Goal: Navigation & Orientation: Find specific page/section

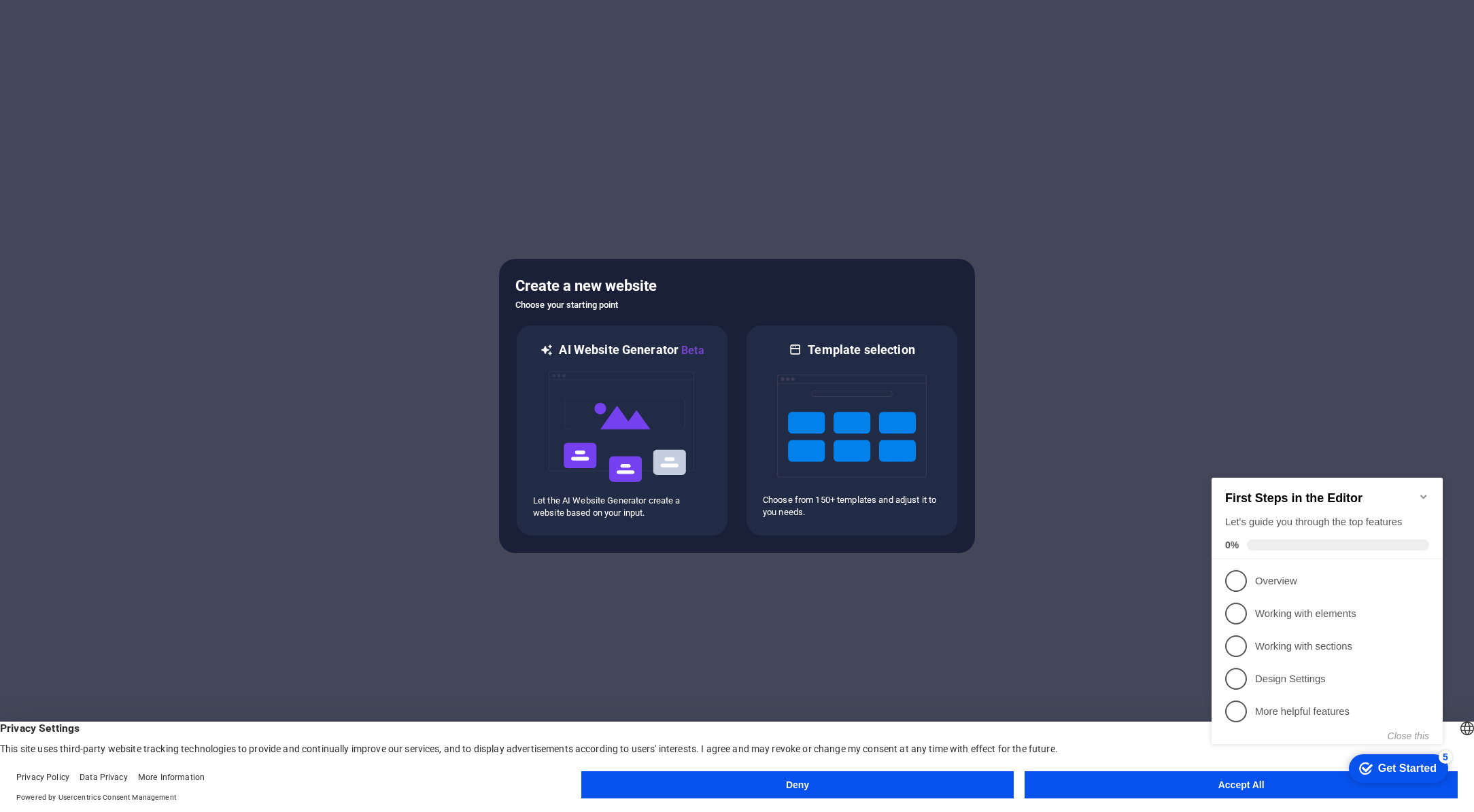
click at [797, 774] on button "Deny" at bounding box center [798, 785] width 433 height 27
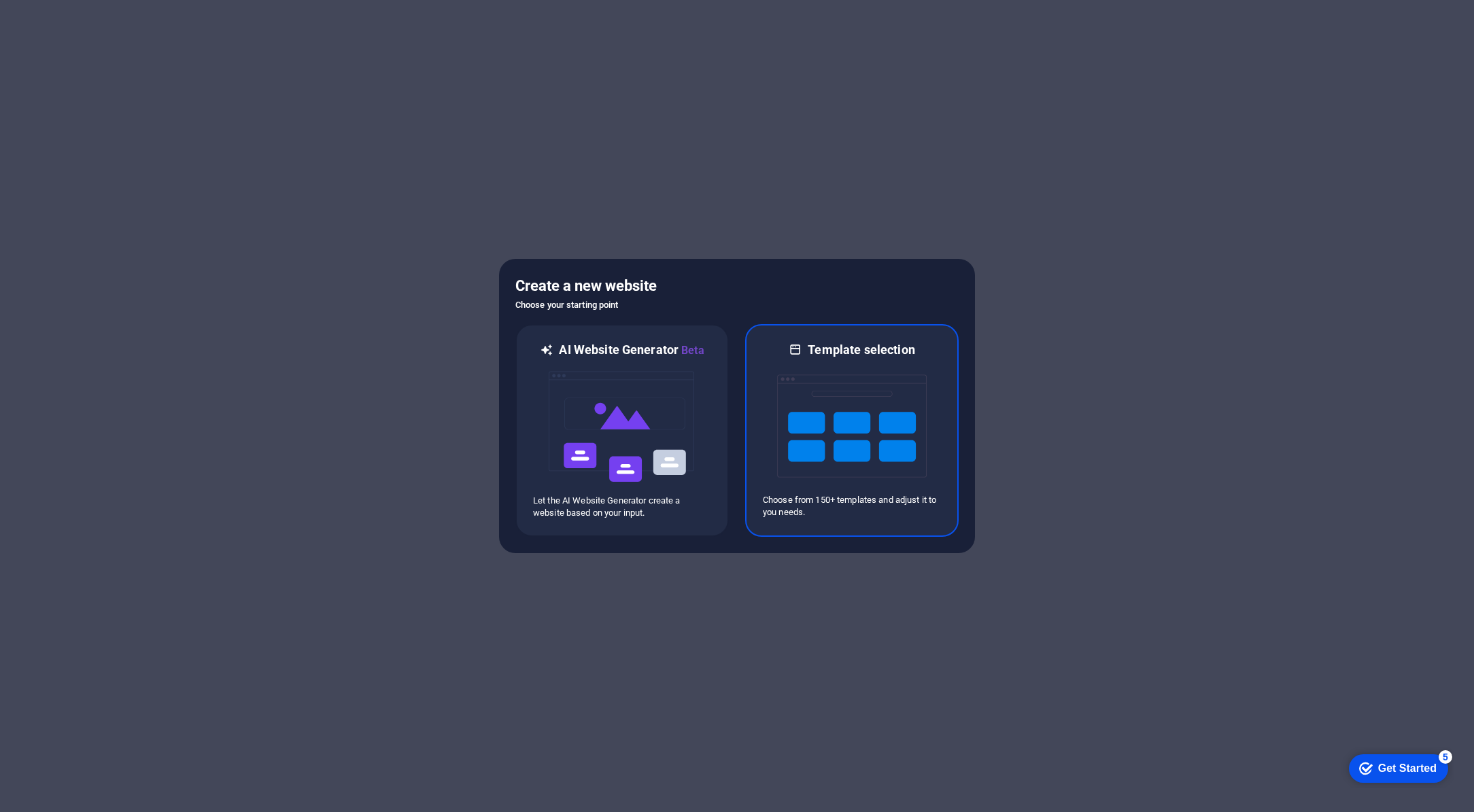
click at [829, 434] on img at bounding box center [852, 427] width 150 height 136
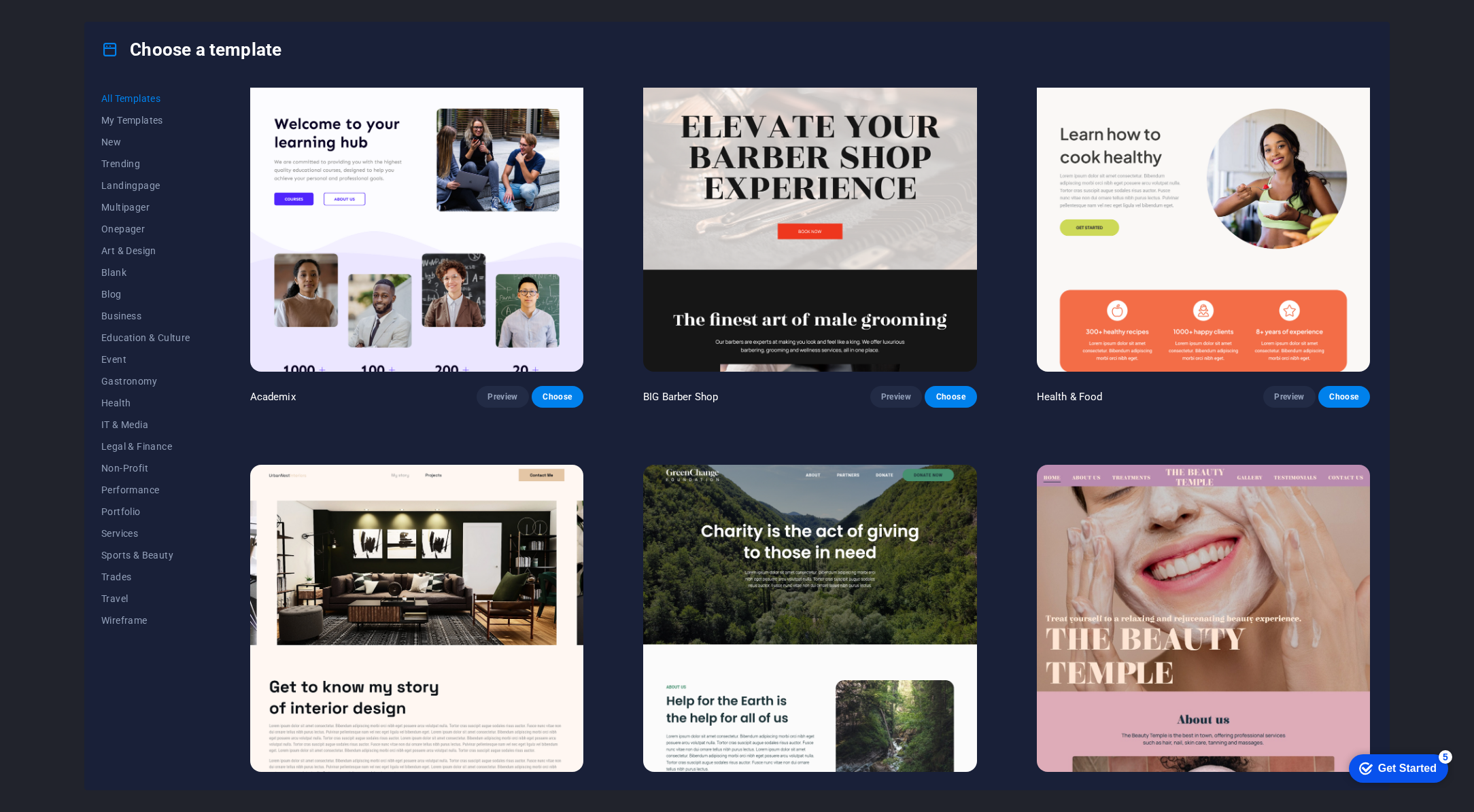
scroll to position [1699, 0]
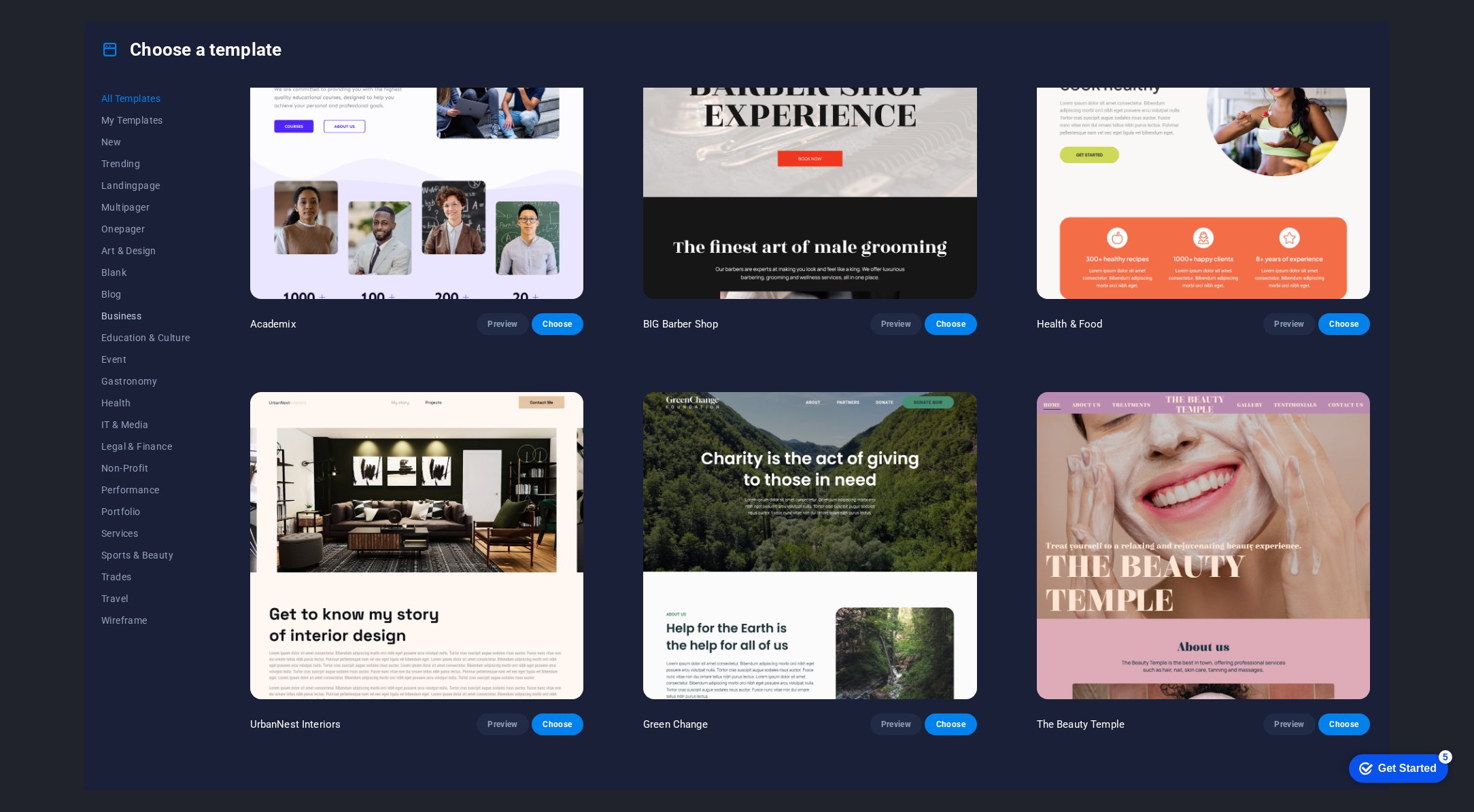
click at [121, 317] on span "Business" at bounding box center [146, 316] width 89 height 11
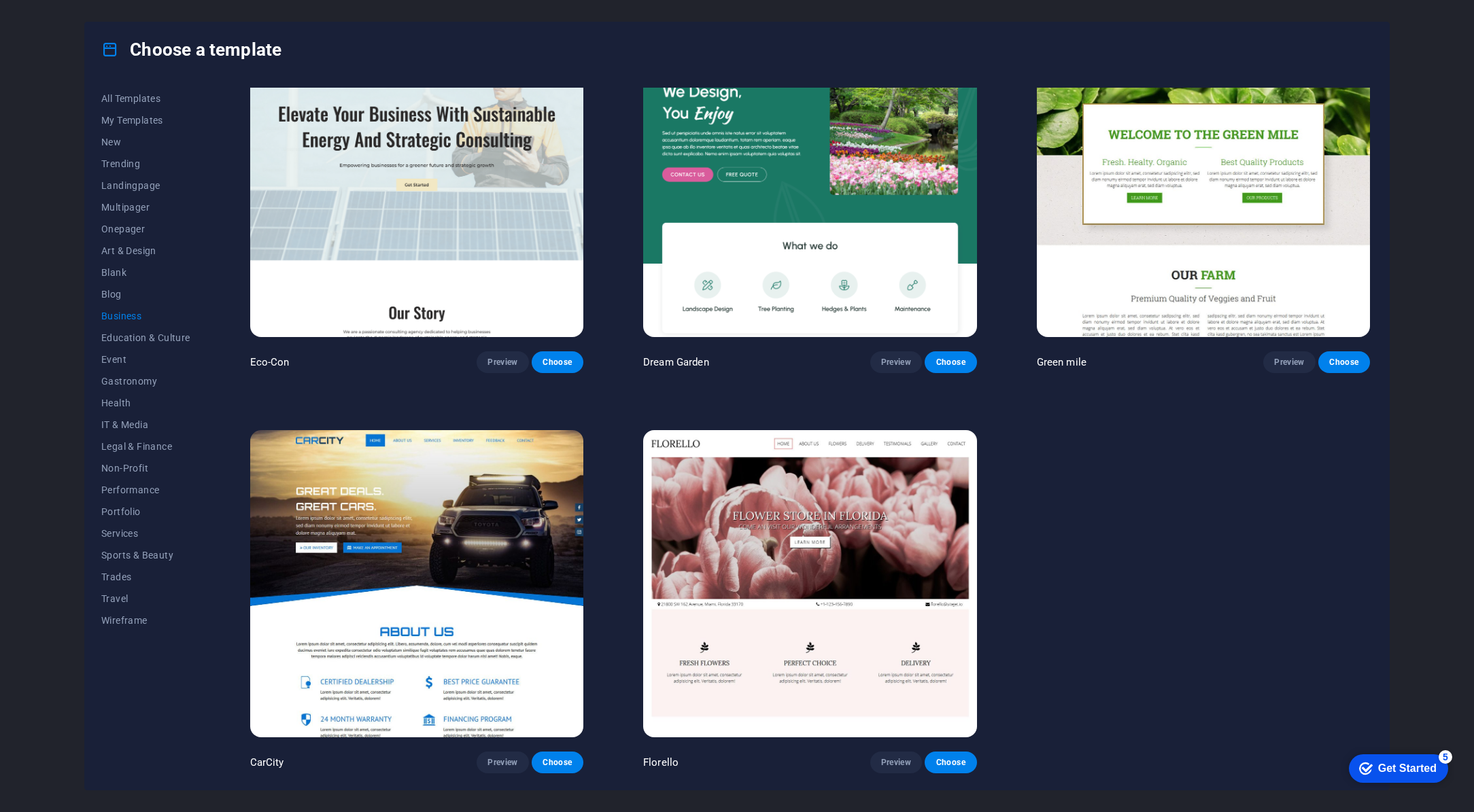
scroll to position [56, 0]
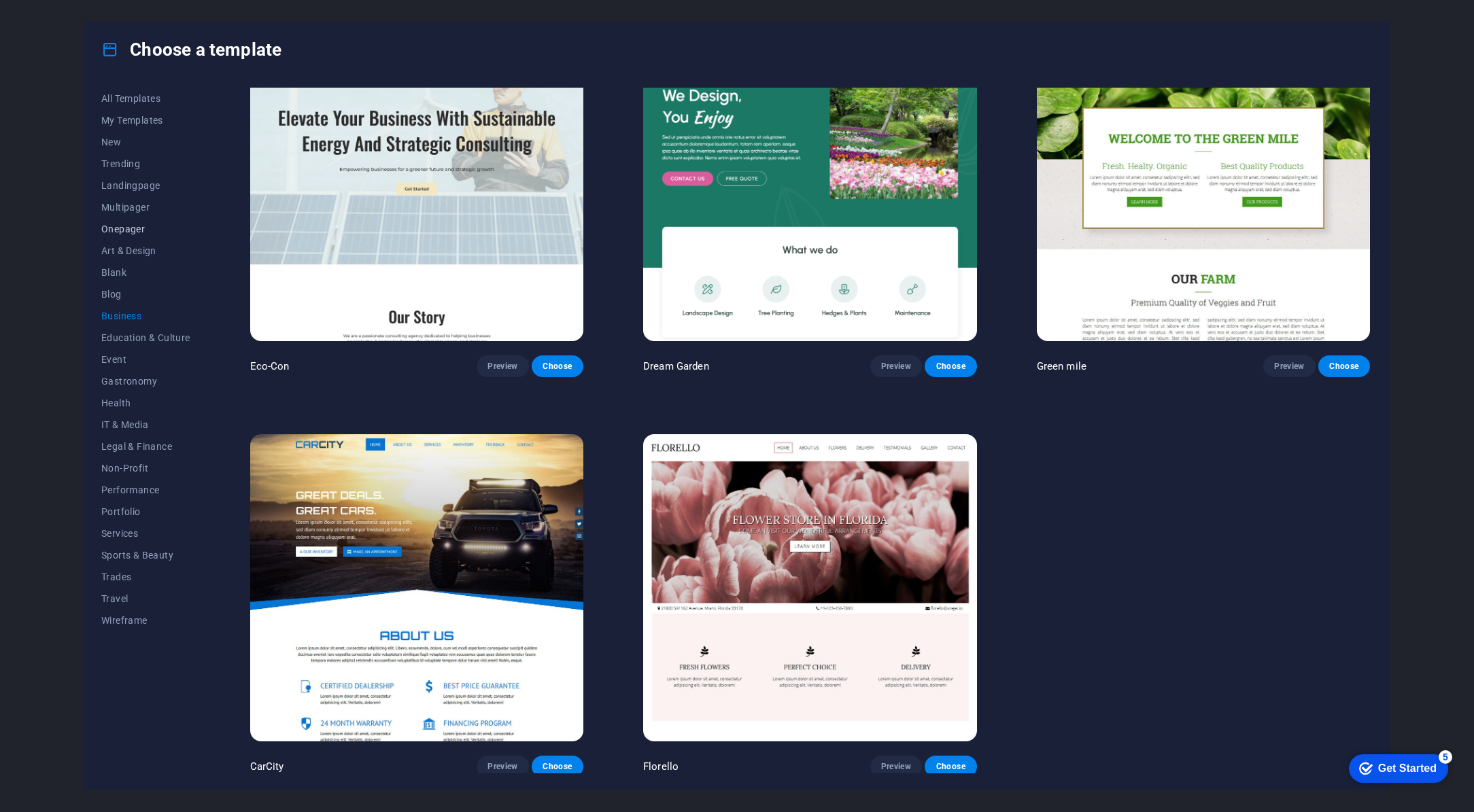
click at [120, 231] on span "Onepager" at bounding box center [146, 229] width 89 height 11
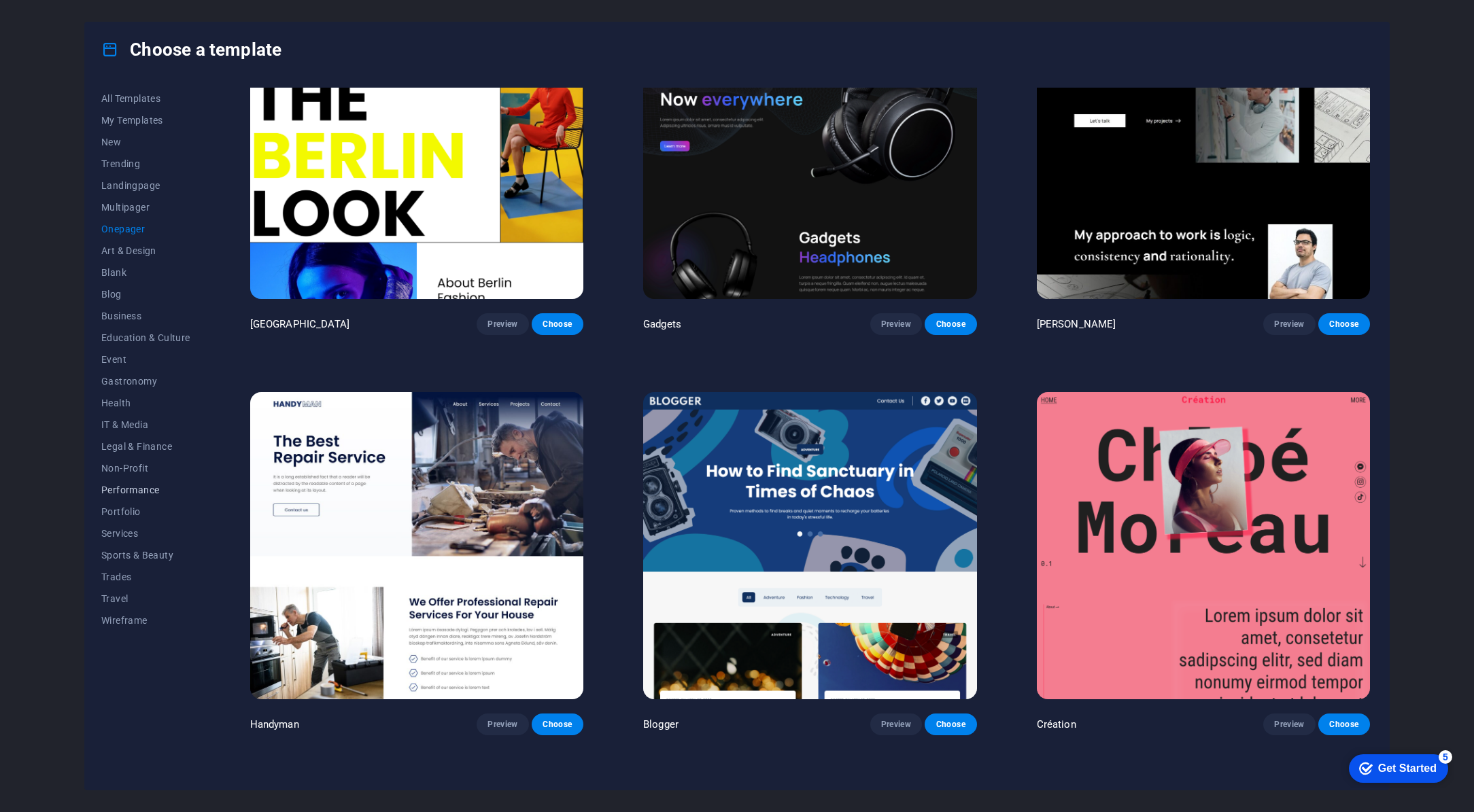
click at [143, 490] on span "Performance" at bounding box center [146, 490] width 89 height 11
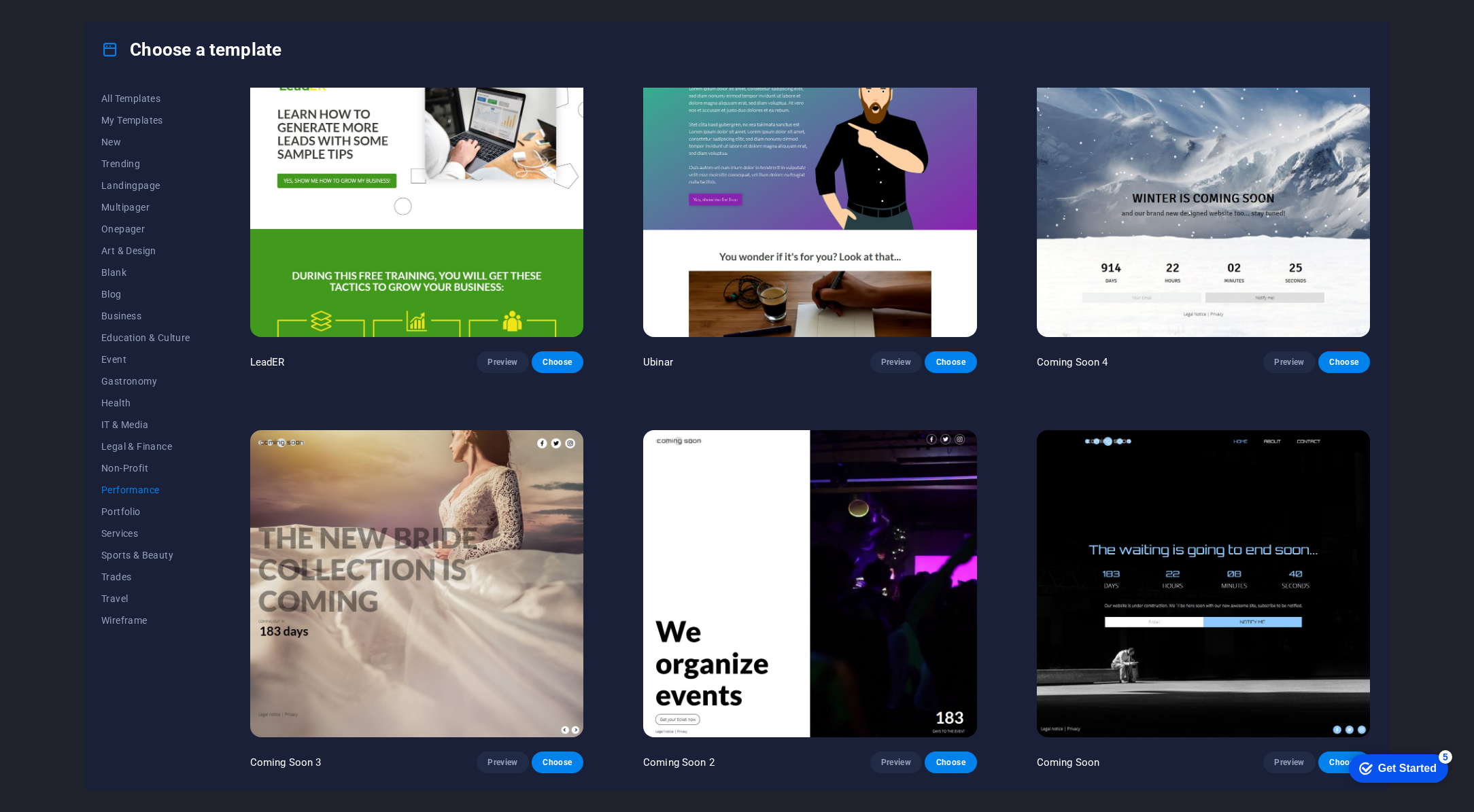
scroll to position [0, 0]
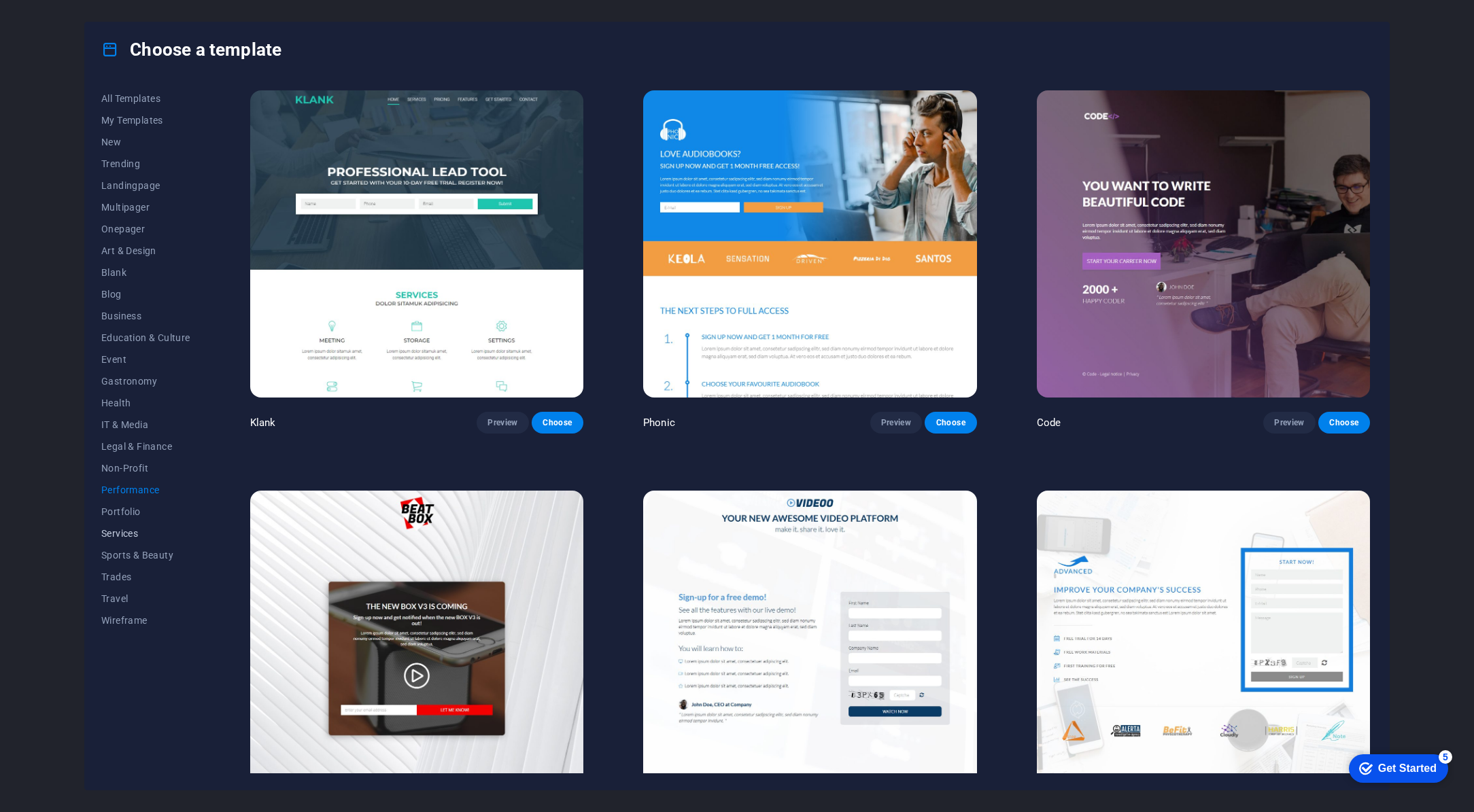
click at [111, 531] on span "Services" at bounding box center [146, 533] width 89 height 11
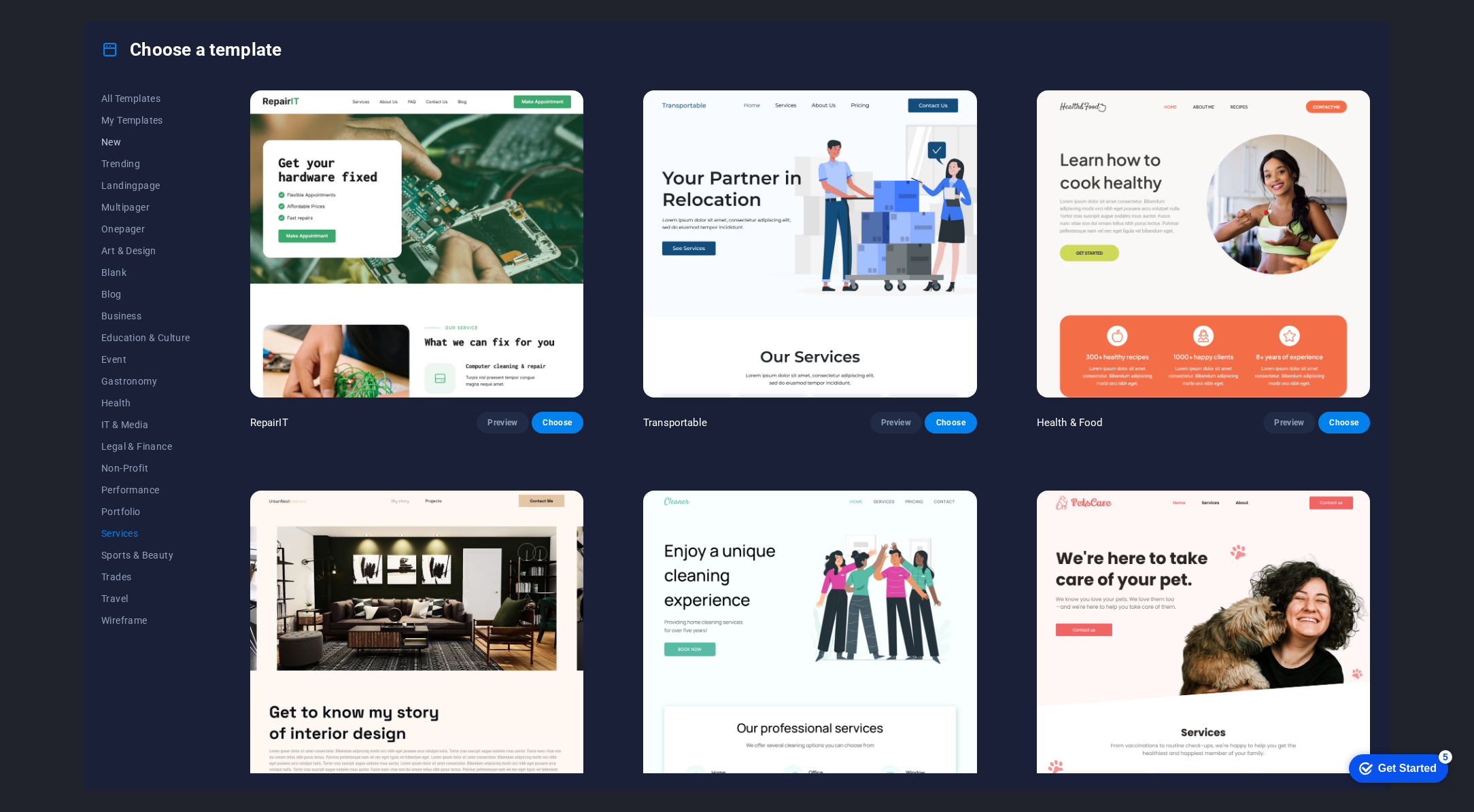
click at [110, 142] on span "New" at bounding box center [146, 142] width 89 height 11
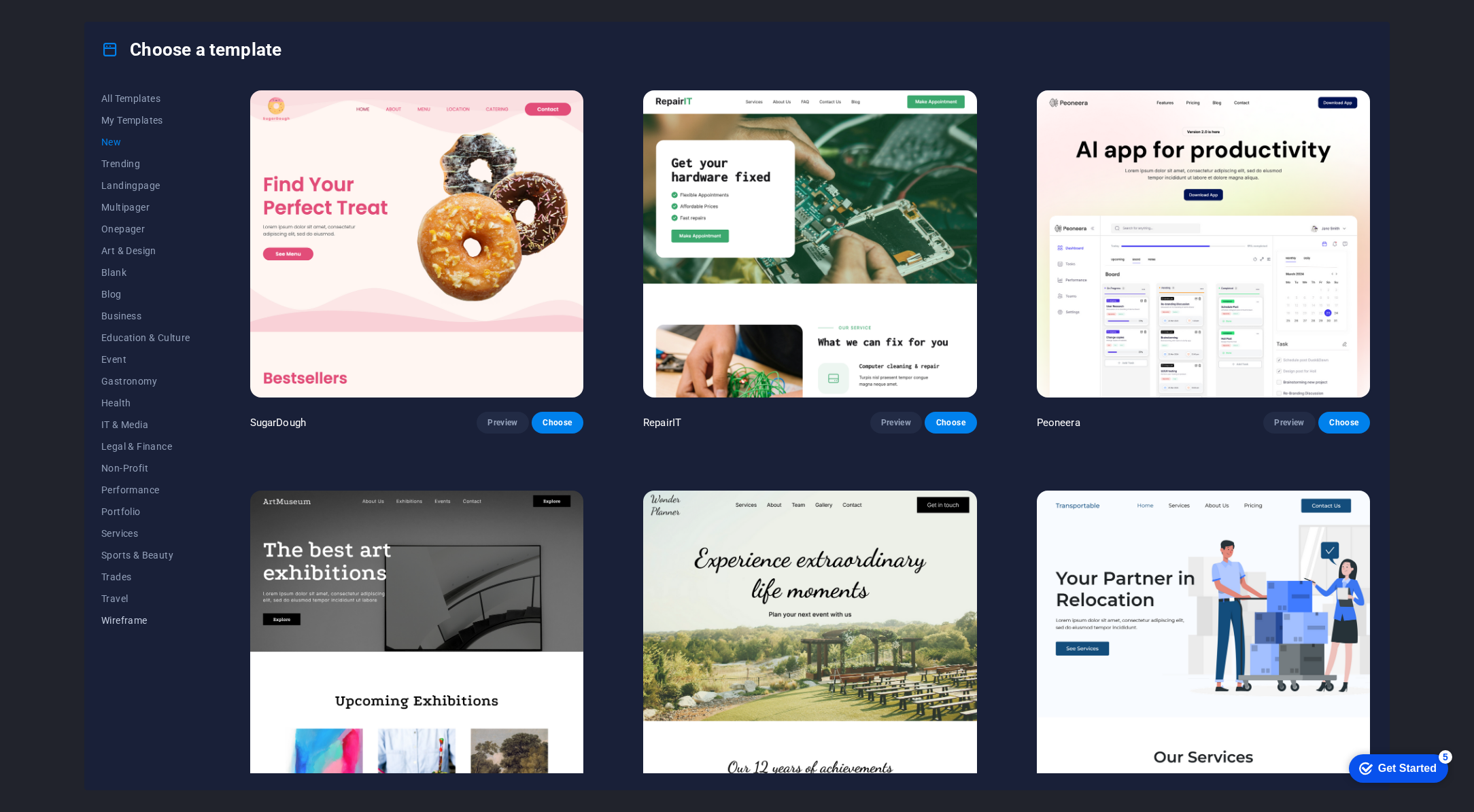
click at [128, 620] on span "Wireframe" at bounding box center [146, 620] width 89 height 11
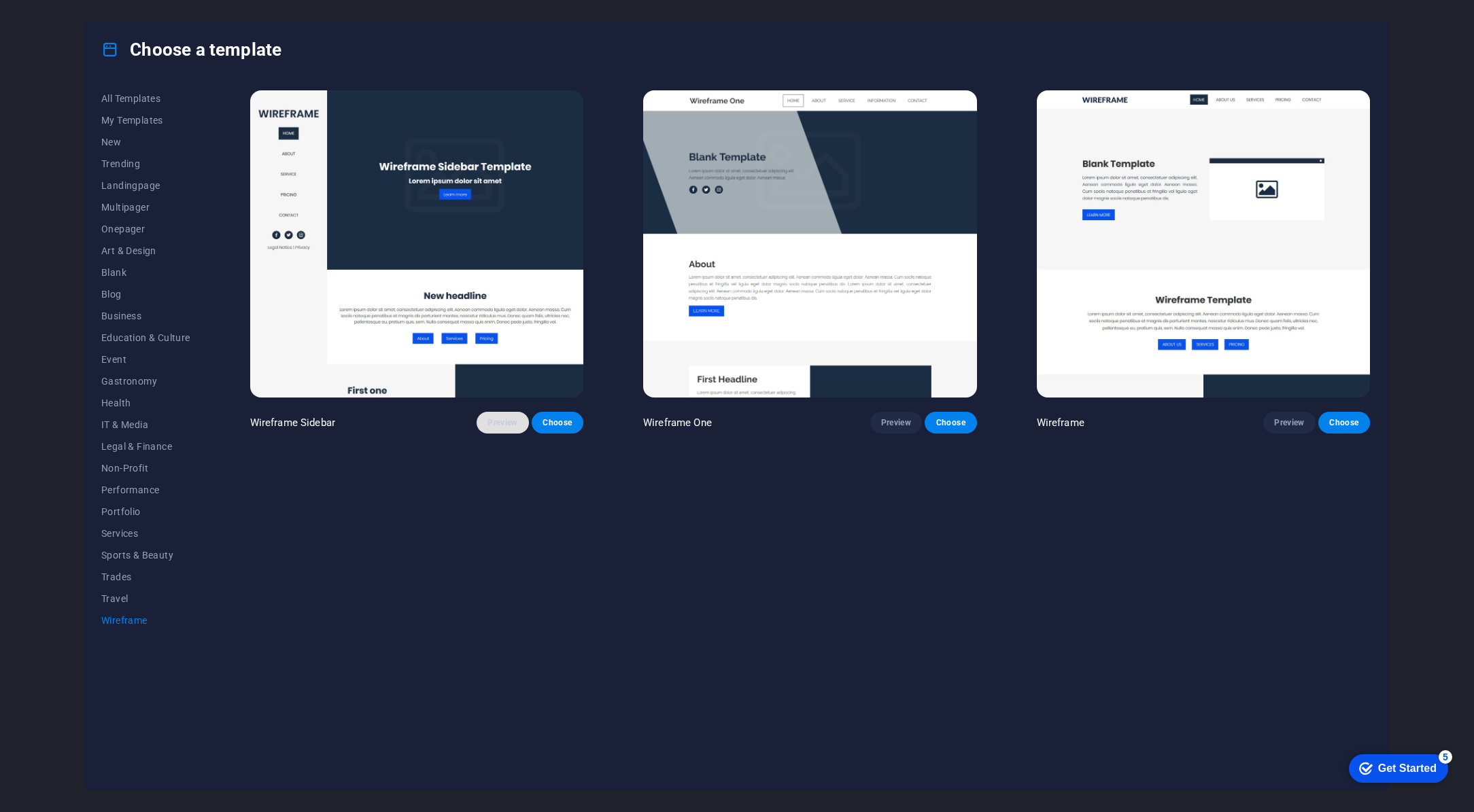
click at [503, 421] on span "Preview" at bounding box center [503, 422] width 30 height 11
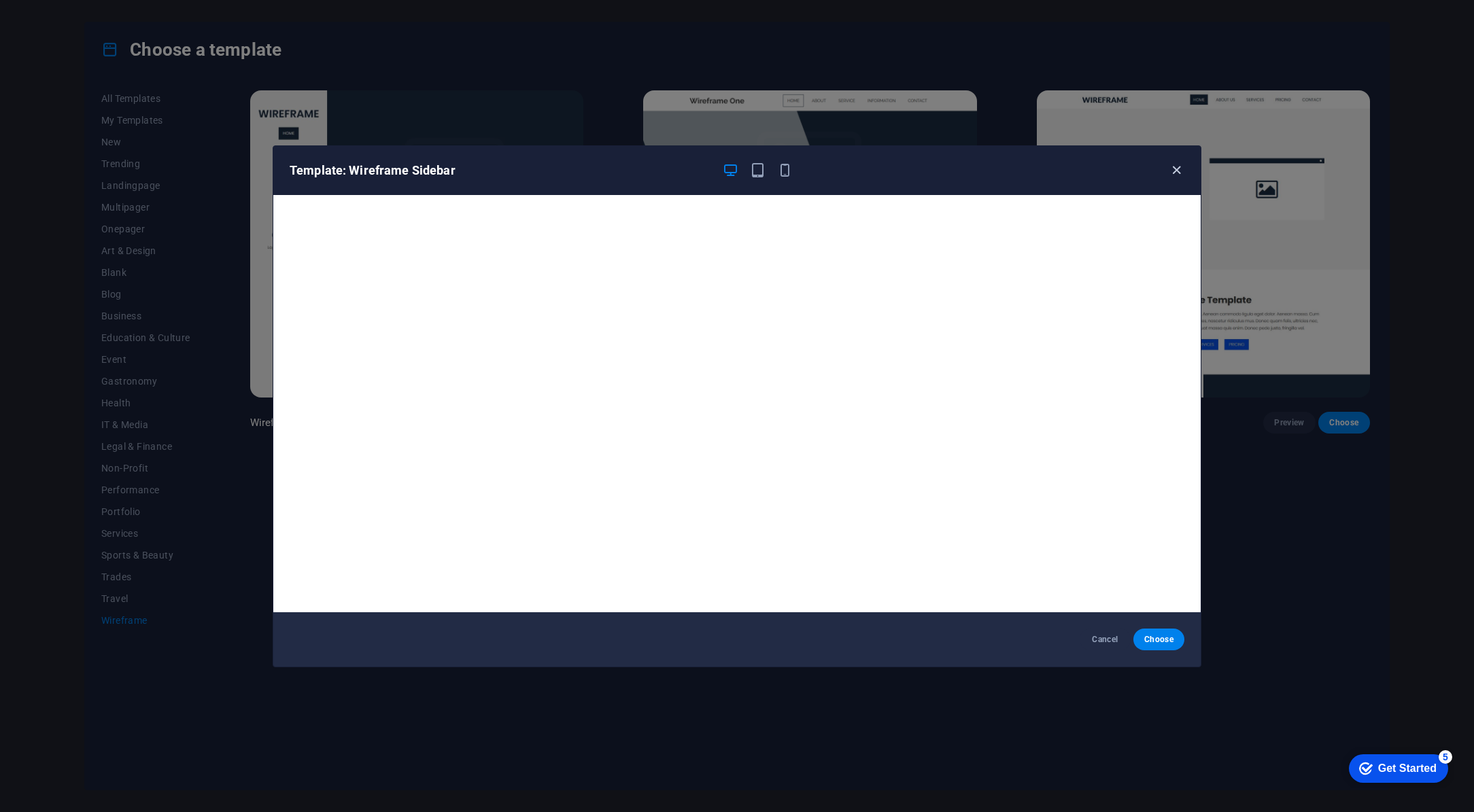
click at [1172, 167] on icon "button" at bounding box center [1177, 170] width 16 height 16
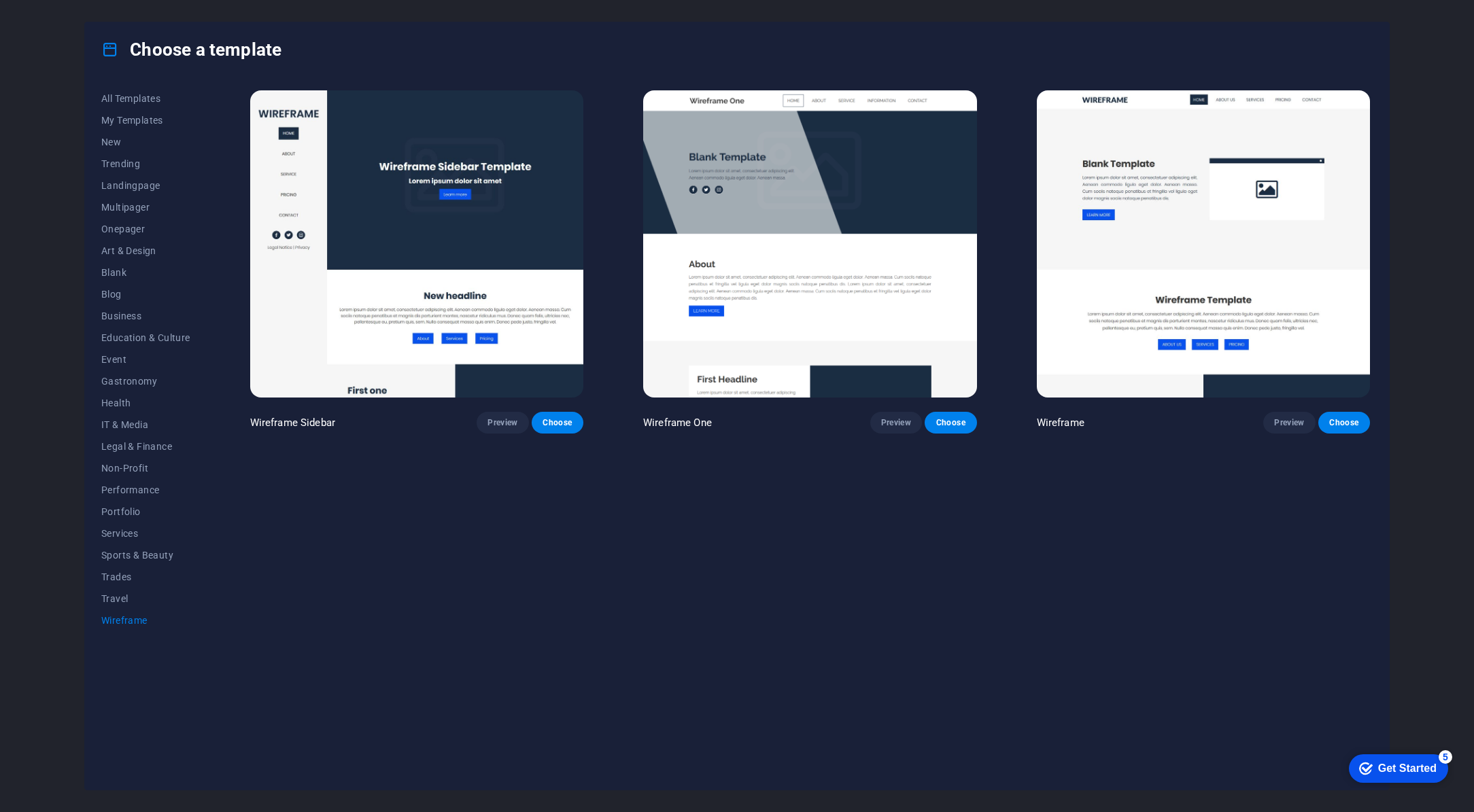
click at [827, 256] on img at bounding box center [809, 243] width 333 height 307
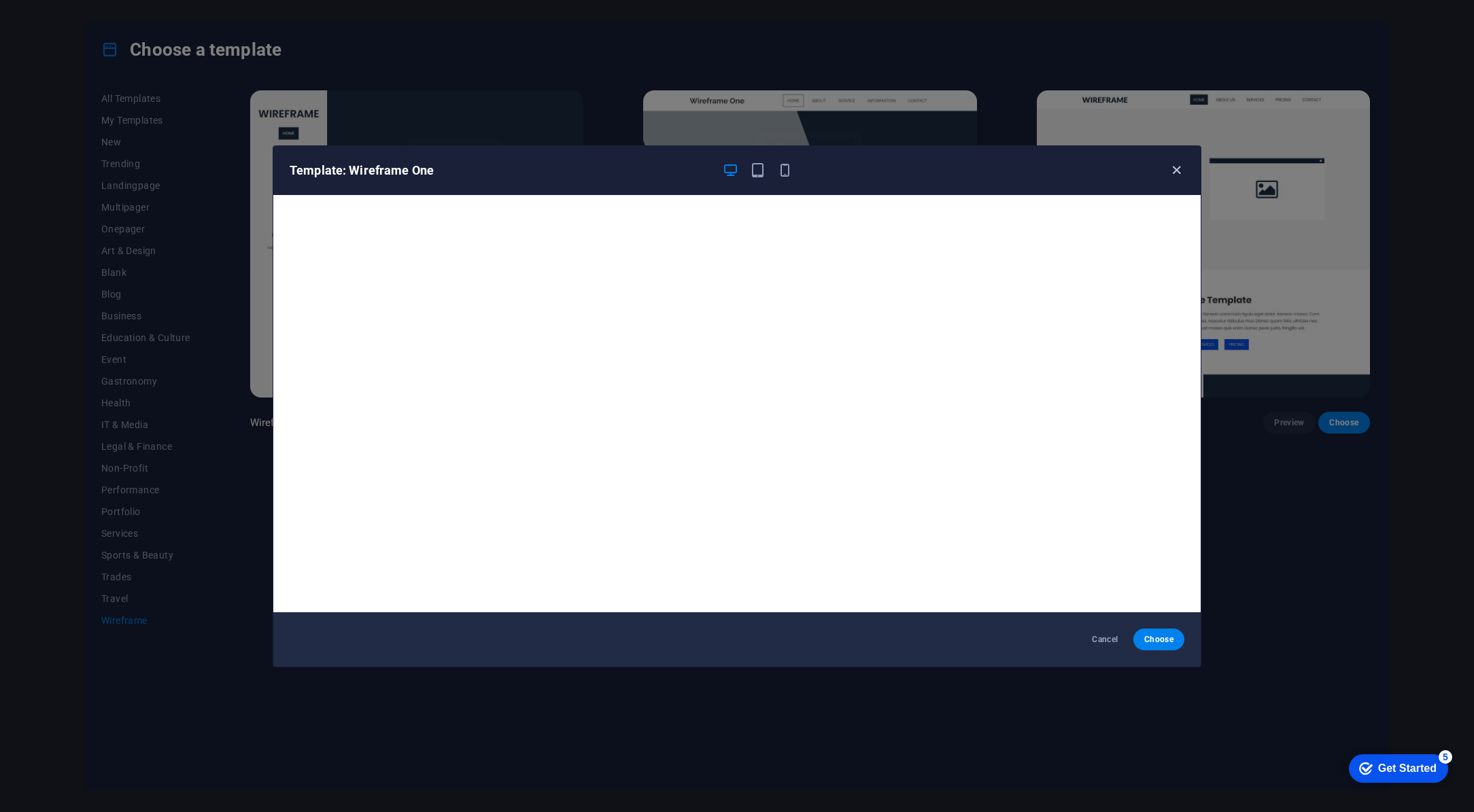
click at [1176, 168] on icon "button" at bounding box center [1177, 170] width 16 height 16
